Goal: Transaction & Acquisition: Purchase product/service

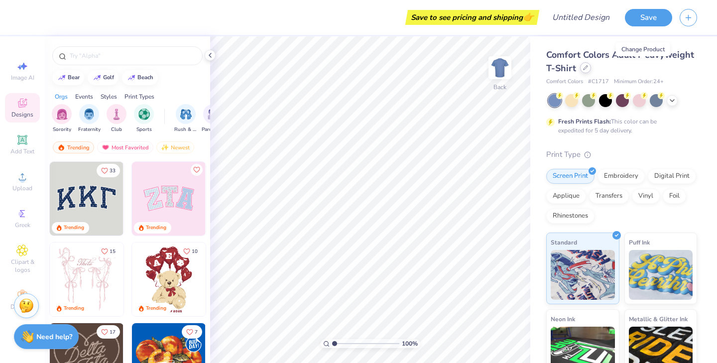
click at [591, 68] on div at bounding box center [585, 67] width 11 height 11
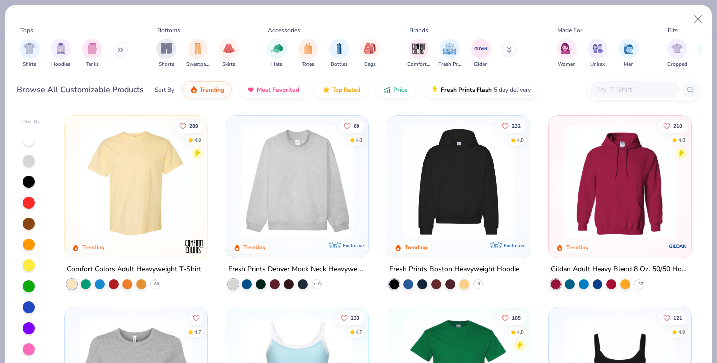
click at [117, 50] on button at bounding box center [120, 49] width 15 height 15
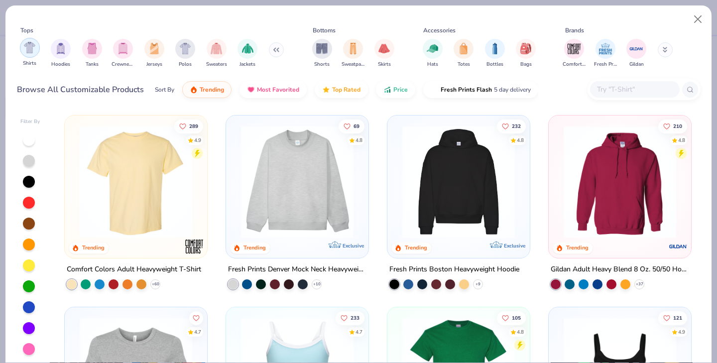
click at [29, 47] on img "filter for Shirts" at bounding box center [29, 47] width 11 height 11
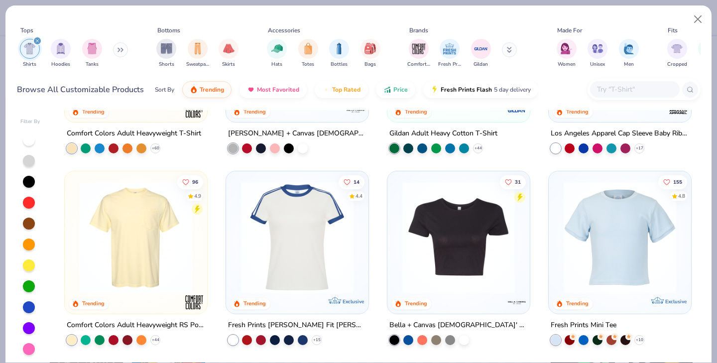
scroll to position [151, 0]
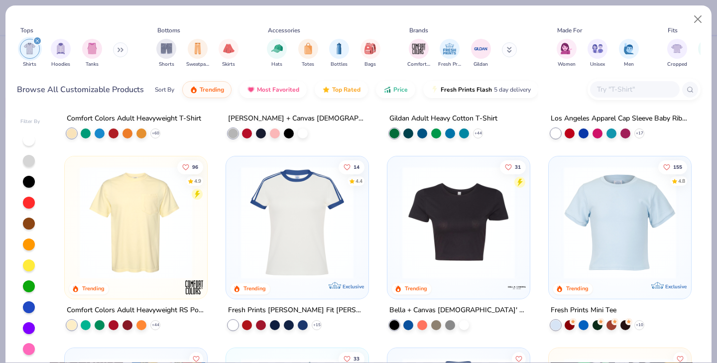
click at [121, 54] on button at bounding box center [120, 49] width 15 height 15
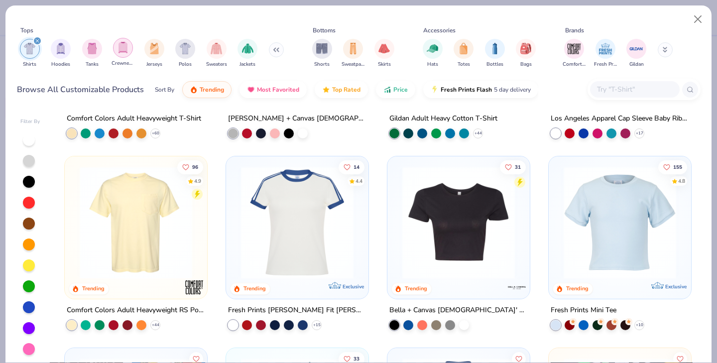
click at [124, 51] on img "filter for Crewnecks" at bounding box center [123, 47] width 11 height 11
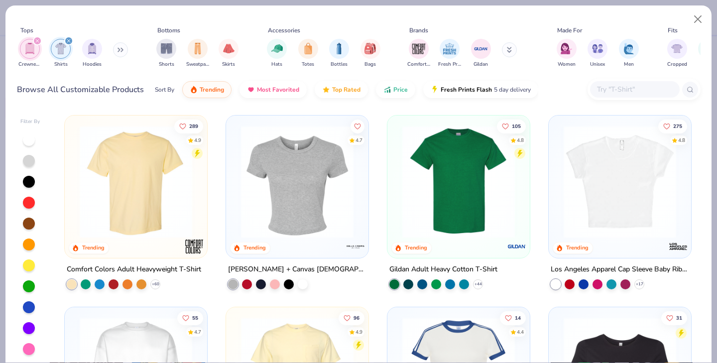
click at [68, 42] on icon "filter for Shirts" at bounding box center [69, 41] width 4 height 4
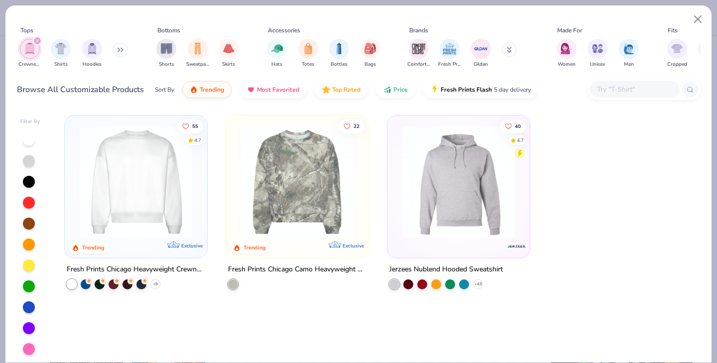
click at [35, 40] on icon "filter for Crewnecks" at bounding box center [37, 41] width 4 height 4
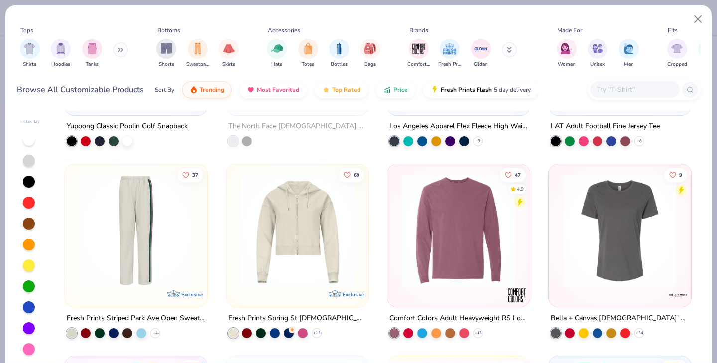
scroll to position [5573, 0]
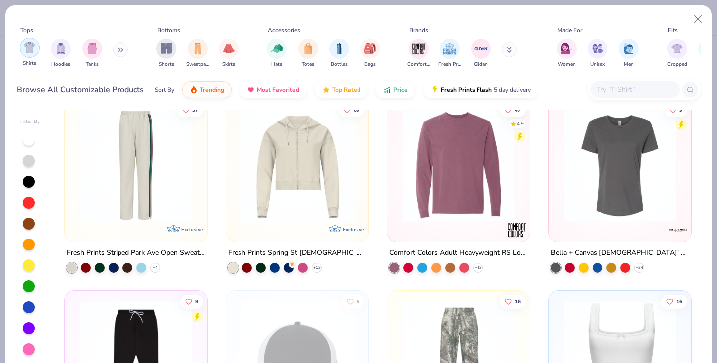
click at [32, 52] on img "filter for Shirts" at bounding box center [29, 47] width 11 height 11
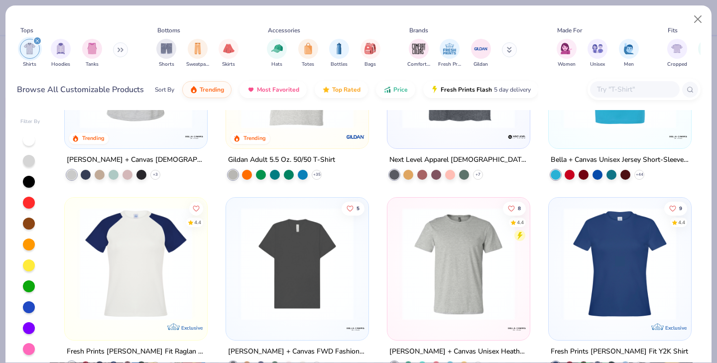
scroll to position [971, 0]
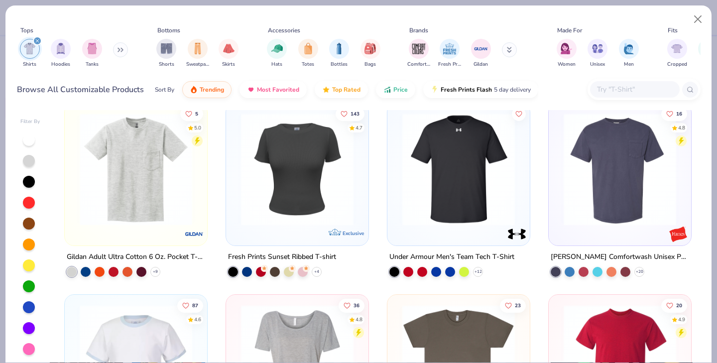
click at [37, 38] on div "filter for Shirts" at bounding box center [37, 40] width 9 height 9
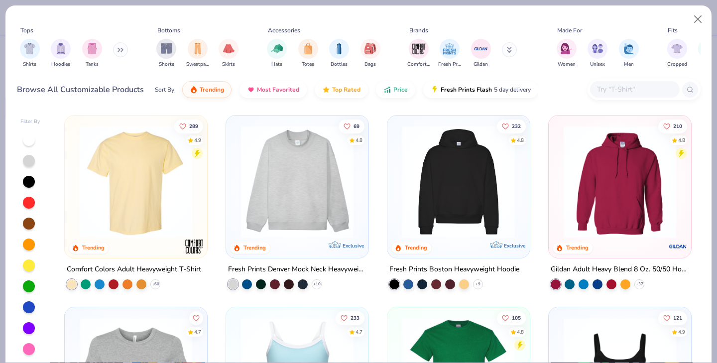
click at [118, 50] on button at bounding box center [120, 49] width 15 height 15
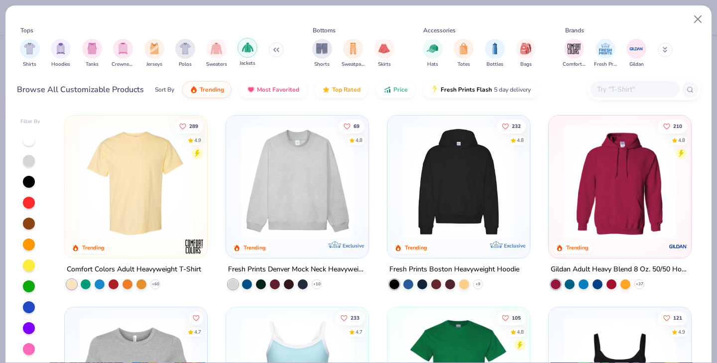
click at [252, 48] on img "filter for Jackets" at bounding box center [247, 47] width 11 height 11
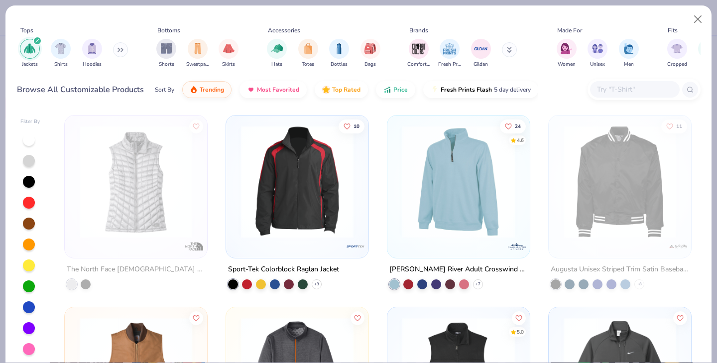
click at [37, 40] on icon "filter for Jackets" at bounding box center [37, 41] width 4 height 4
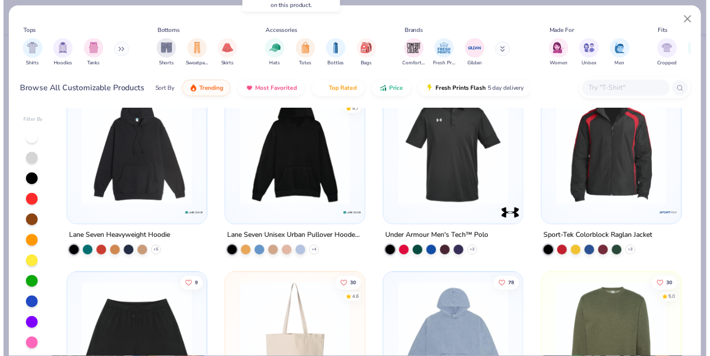
scroll to position [6303, 0]
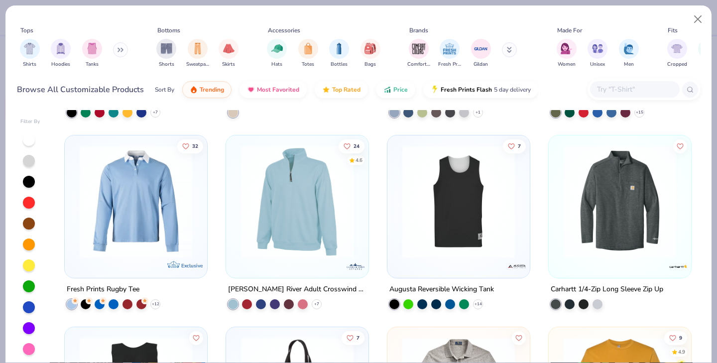
click at [122, 53] on button at bounding box center [120, 49] width 15 height 15
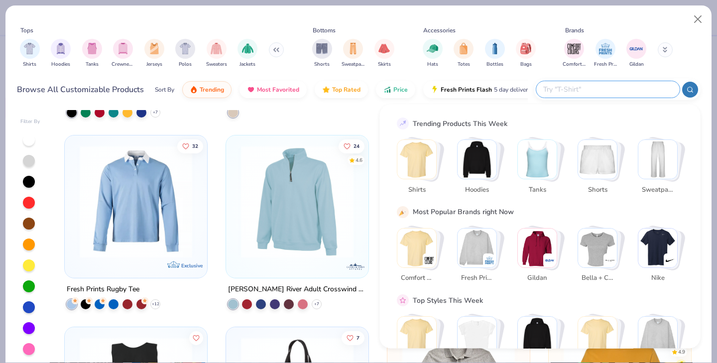
click at [617, 85] on input "text" at bounding box center [607, 89] width 130 height 11
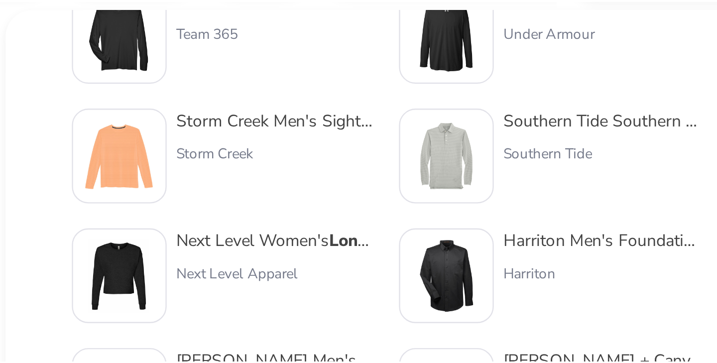
scroll to position [41, 0]
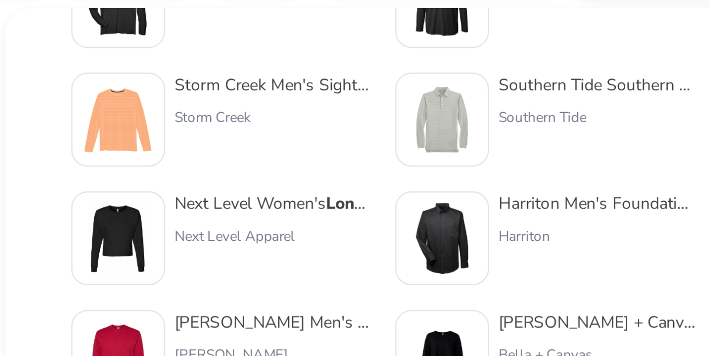
type input "long s"
click at [361, 182] on div "Next Level Women's Long S leeve Modest Crop" at bounding box center [403, 187] width 84 height 10
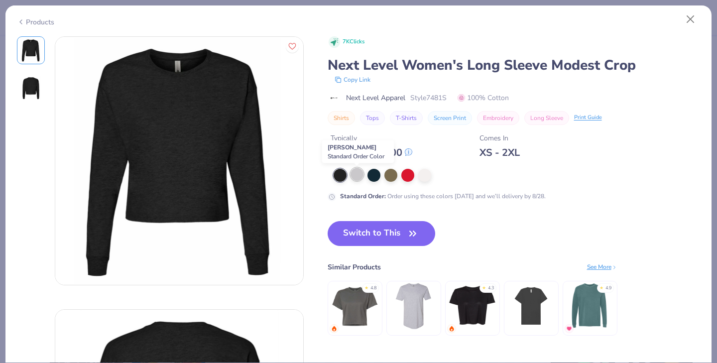
click at [358, 181] on div at bounding box center [357, 174] width 13 height 13
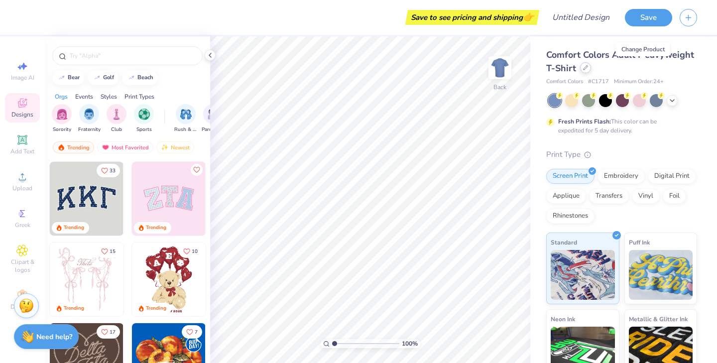
click at [591, 71] on div at bounding box center [585, 67] width 11 height 11
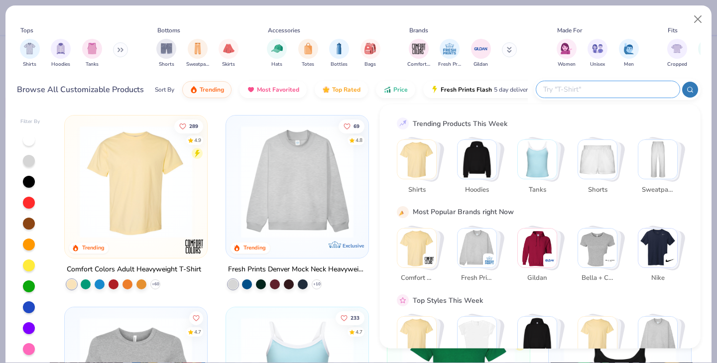
click at [618, 93] on input "text" at bounding box center [607, 89] width 130 height 11
type input "long sleeve"
